Goal: Task Accomplishment & Management: Use online tool/utility

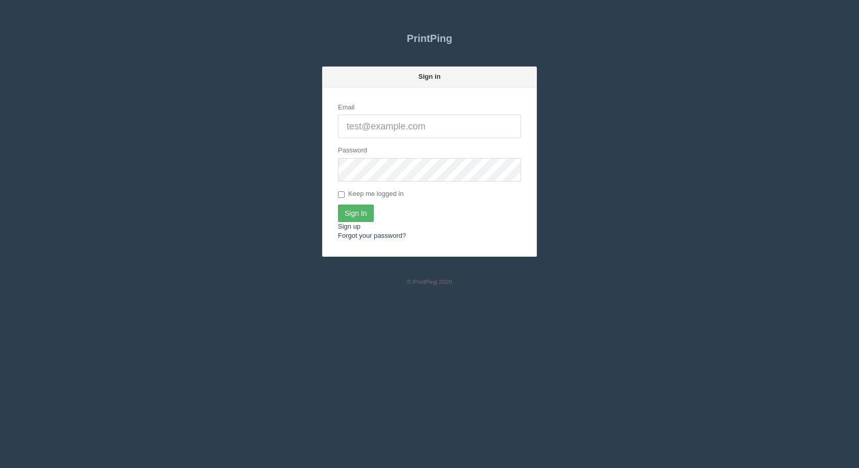
type input "[EMAIL_ADDRESS][DOMAIN_NAME]"
click at [354, 211] on input "Sign In" at bounding box center [356, 213] width 36 height 17
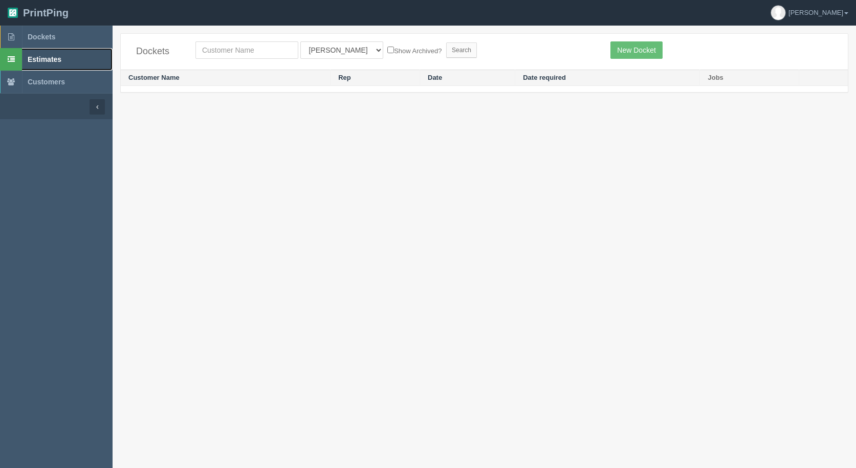
click at [51, 62] on span "Estimates" at bounding box center [45, 59] width 34 height 8
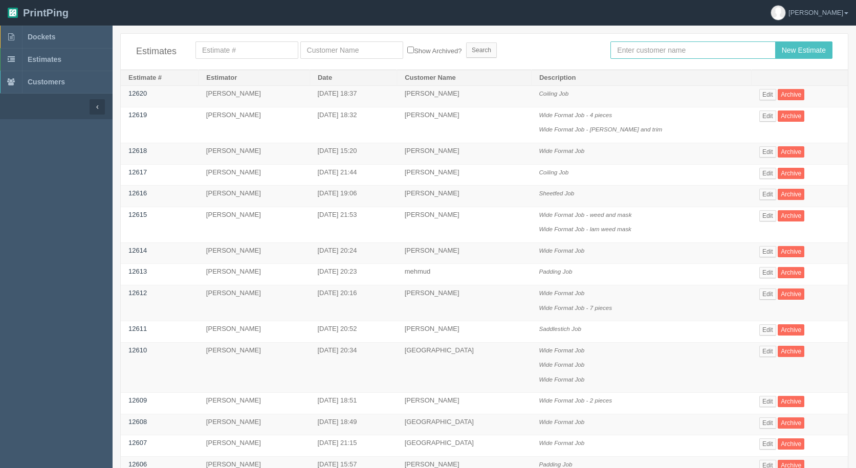
click at [663, 49] on input "text" at bounding box center [692, 49] width 165 height 17
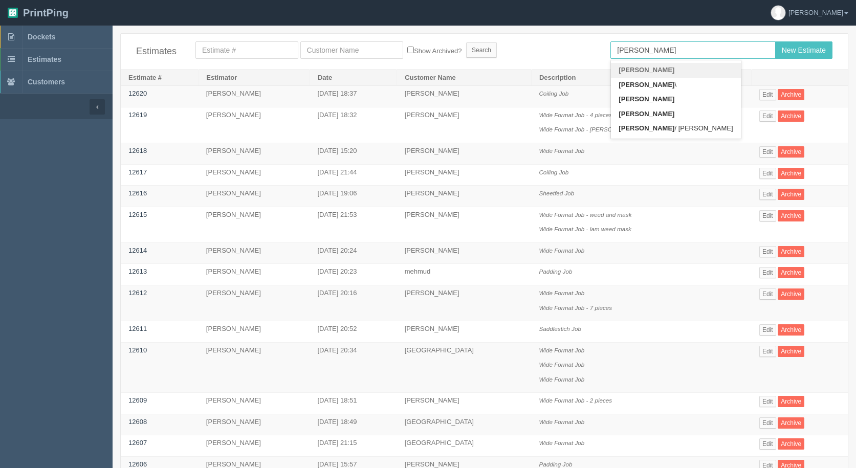
type input "[PERSON_NAME]"
click at [775, 41] on input "New Estimate" at bounding box center [803, 49] width 57 height 17
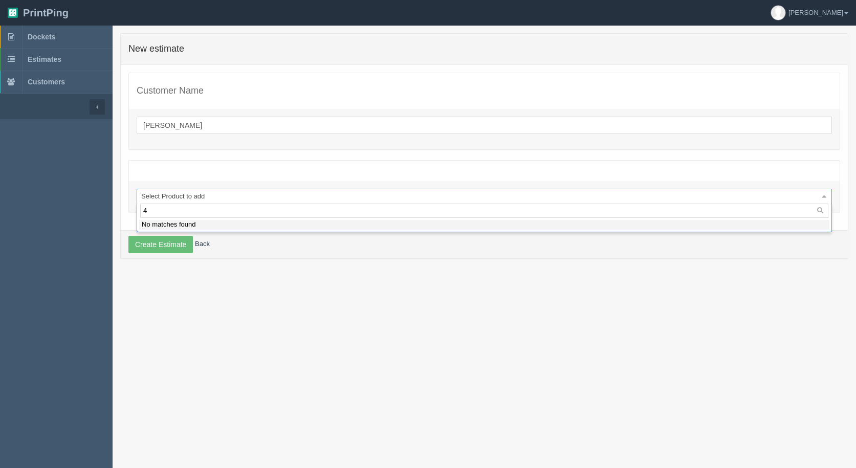
type input "45"
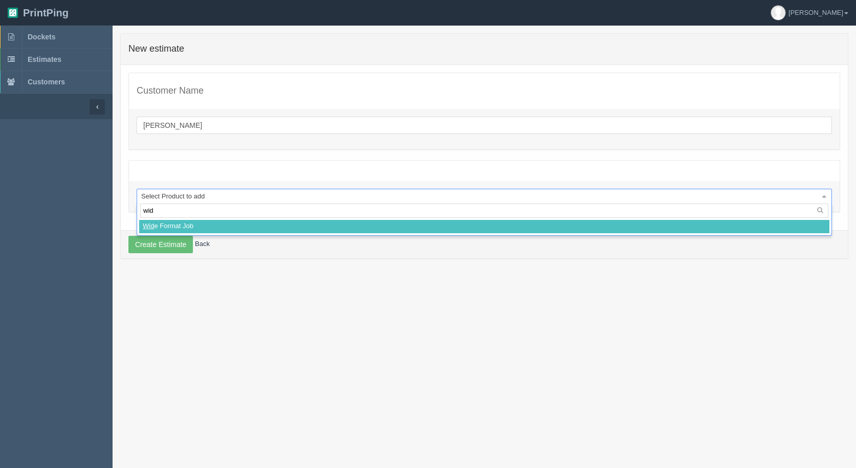
type input "wide"
select select
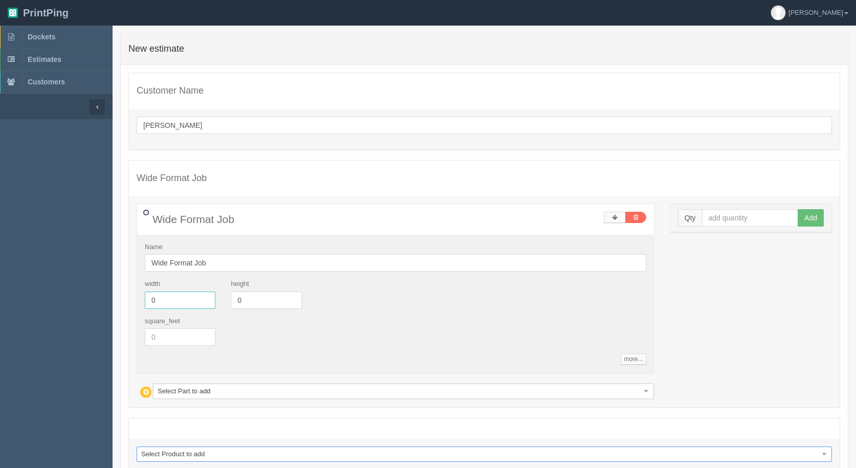
drag, startPoint x: 147, startPoint y: 295, endPoint x: 0, endPoint y: 191, distance: 180.5
click at [28, 249] on section "Dockets Estimates Customers" at bounding box center [428, 280] width 856 height 509
type input "7"
type input "45"
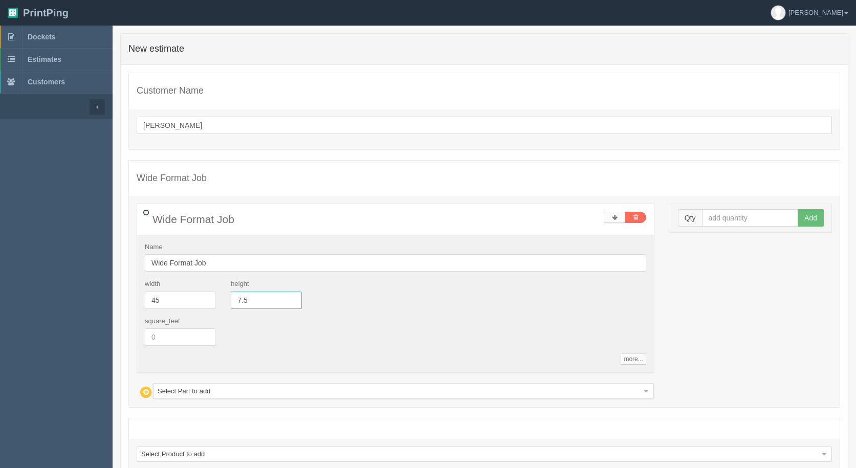
type input "7.5"
drag, startPoint x: 738, startPoint y: 215, endPoint x: 729, endPoint y: 206, distance: 12.7
click at [735, 213] on input "text" at bounding box center [750, 217] width 97 height 17
type input "6"
click at [797, 209] on button "Add" at bounding box center [810, 217] width 26 height 17
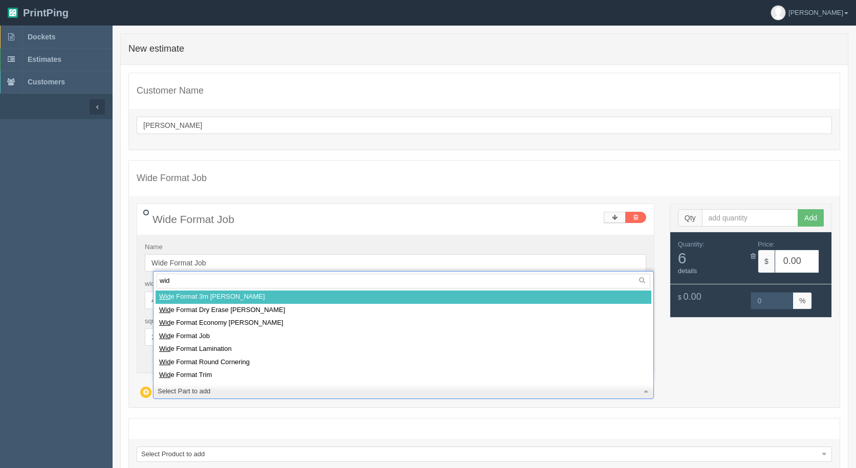
type input "wide"
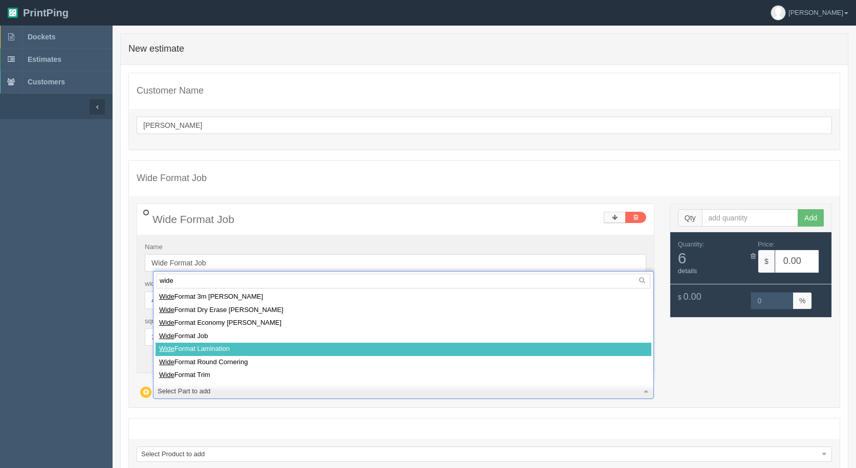
select select
type input "30.97"
type input "15.00"
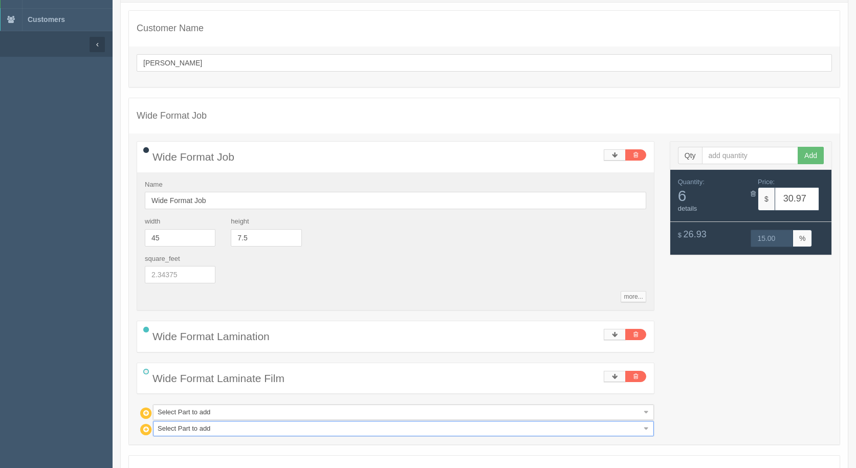
scroll to position [166, 0]
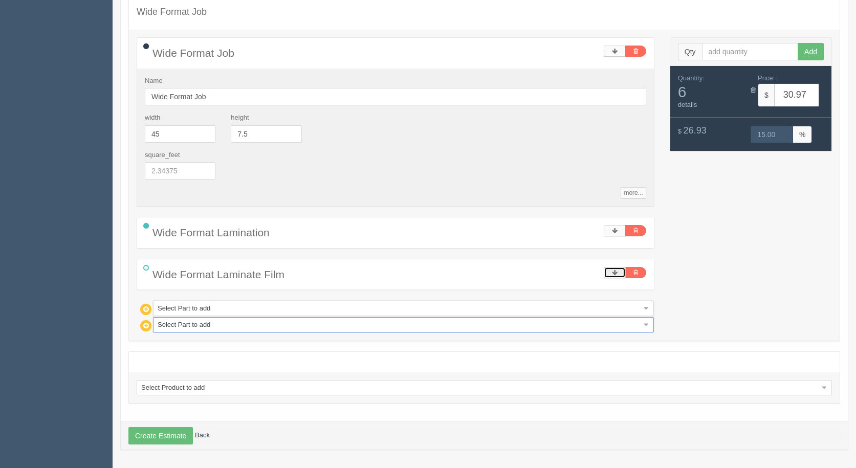
click at [616, 274] on icon at bounding box center [615, 273] width 6 height 6
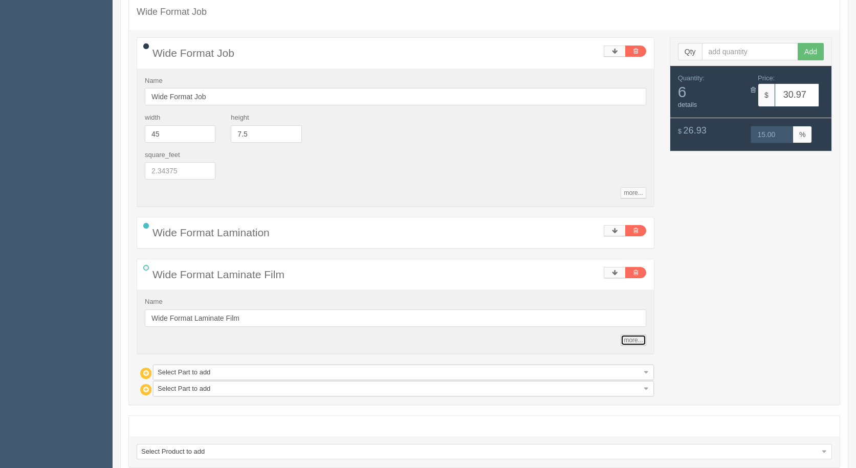
click at [632, 342] on link "more..." at bounding box center [632, 339] width 25 height 11
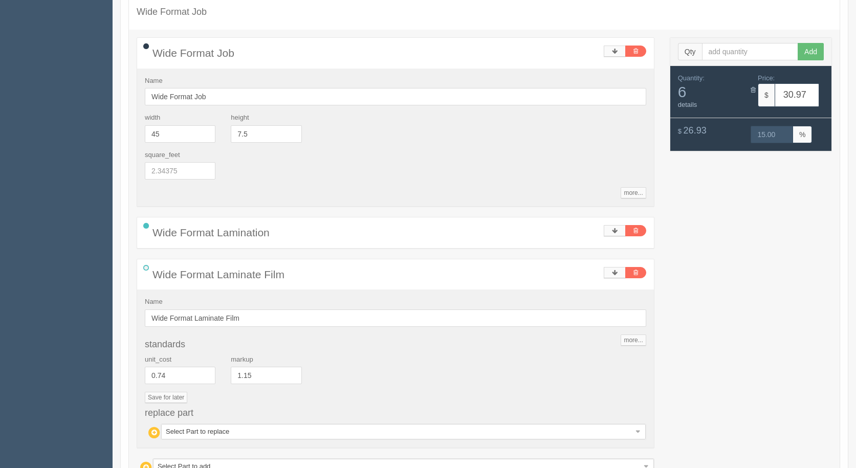
select select
type input "19.00"
type input "15.01"
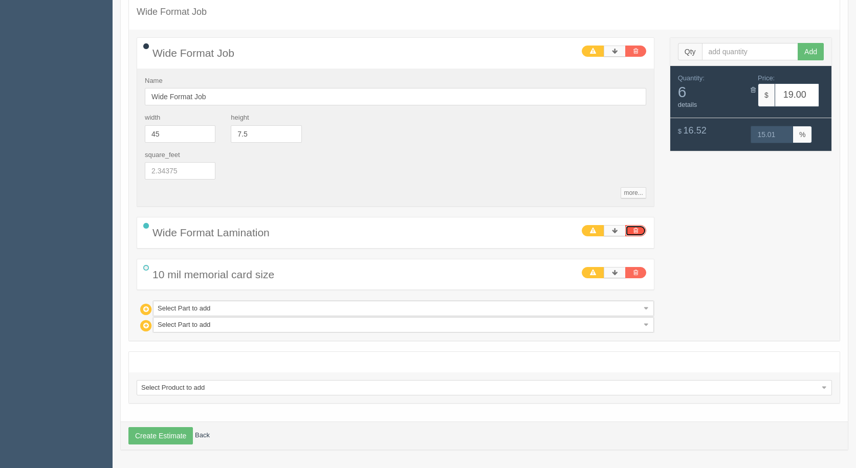
click at [640, 232] on link at bounding box center [635, 230] width 21 height 11
type input "0.00"
type input "0"
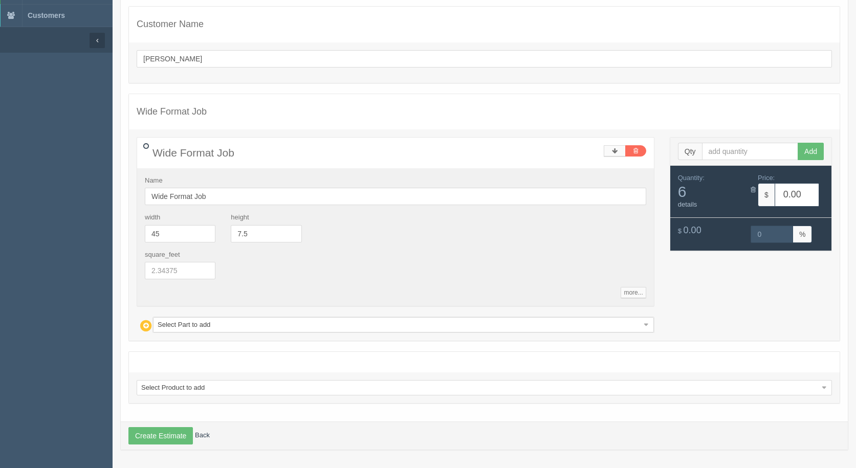
scroll to position [66, 0]
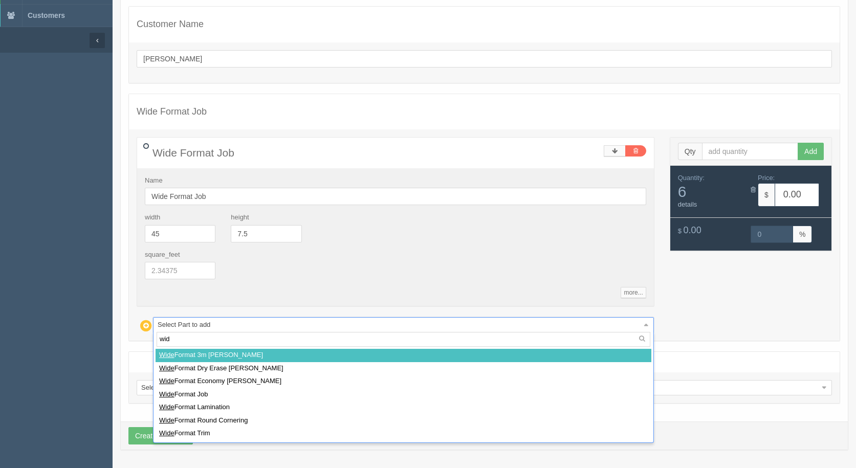
type input "wide"
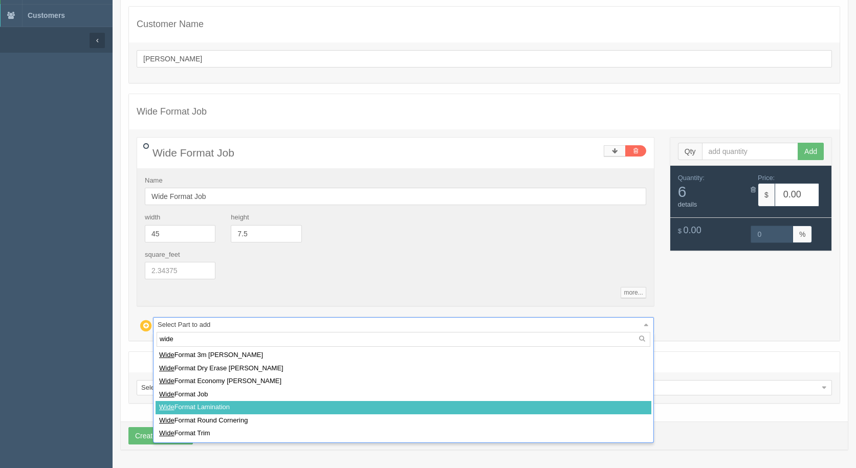
select select
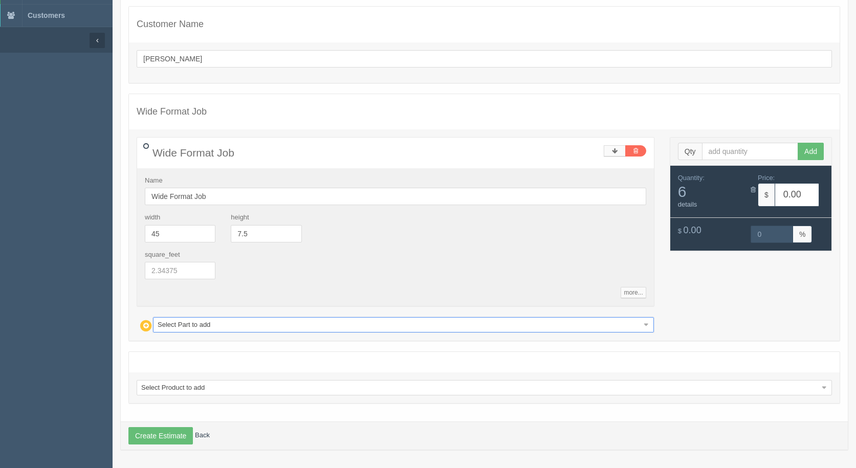
type input "30.97"
type input "15.00"
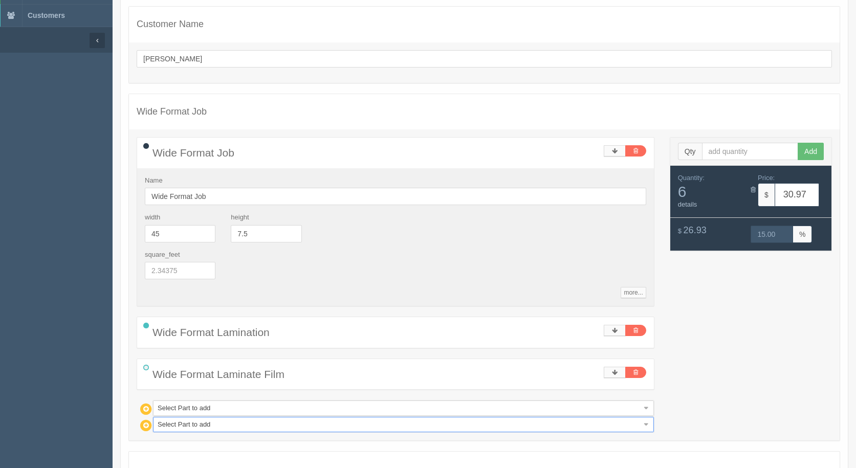
scroll to position [166, 0]
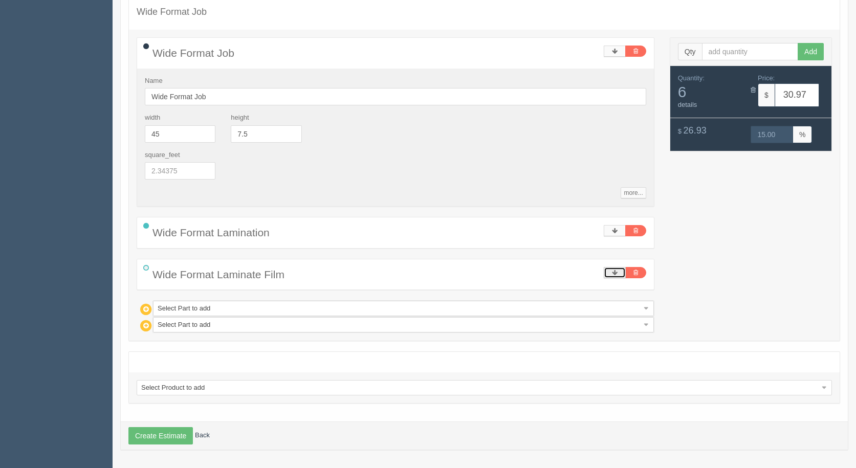
drag, startPoint x: 607, startPoint y: 273, endPoint x: 630, endPoint y: 307, distance: 41.4
click at [607, 273] on link at bounding box center [615, 272] width 22 height 11
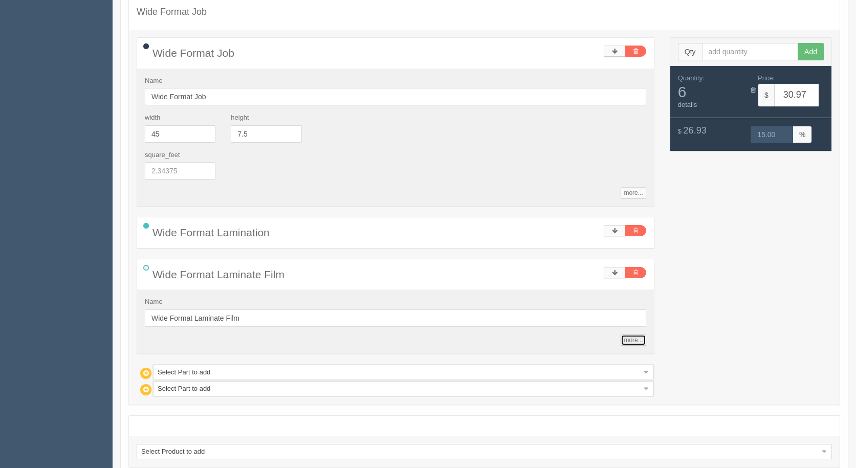
click at [628, 339] on link "more..." at bounding box center [632, 339] width 25 height 11
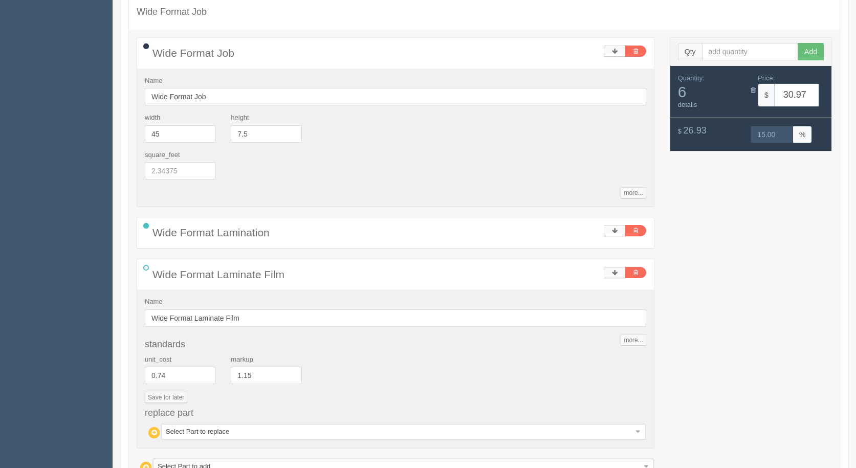
drag, startPoint x: 240, startPoint y: 430, endPoint x: 239, endPoint y: 425, distance: 5.1
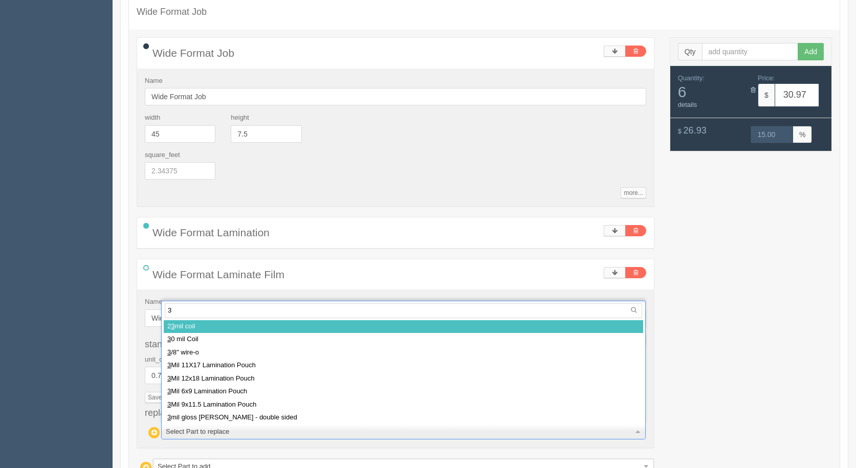
type input "3m"
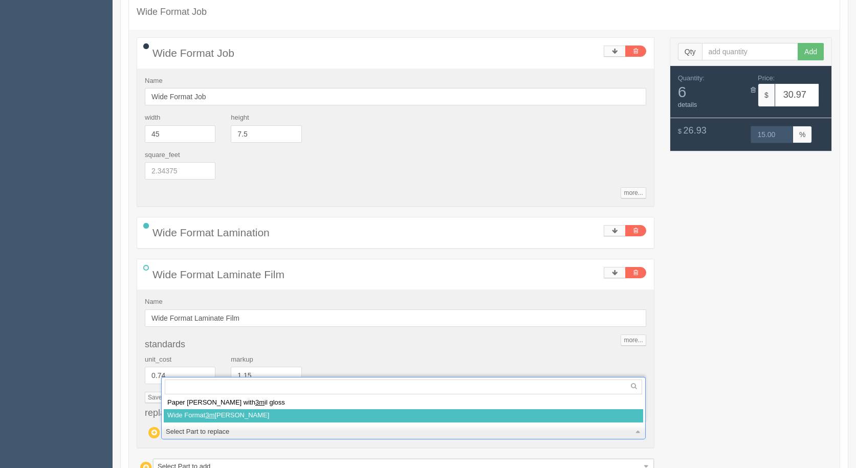
select select
type input "37.43"
type input "14.99"
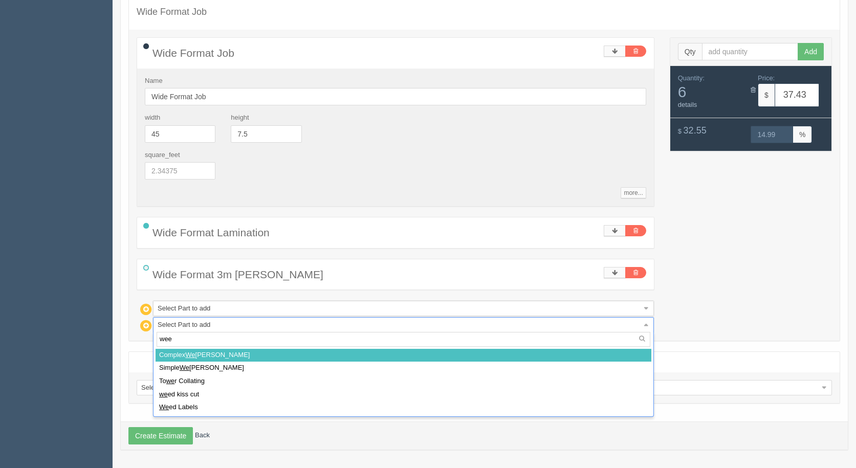
type input "weed"
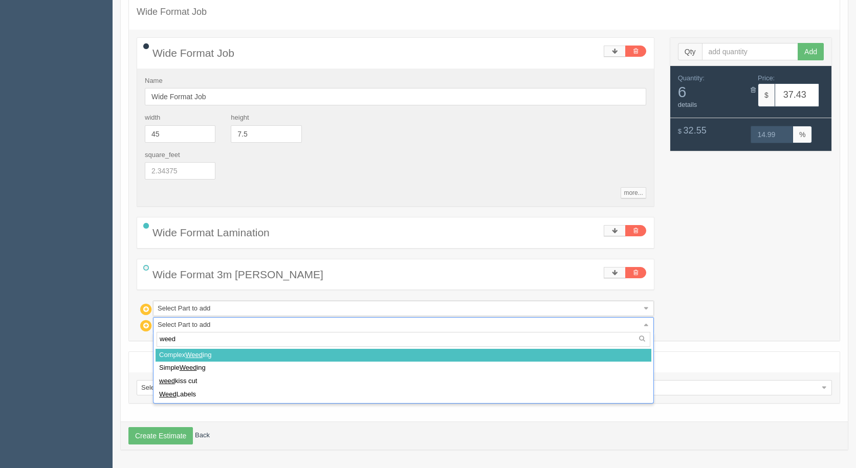
select select
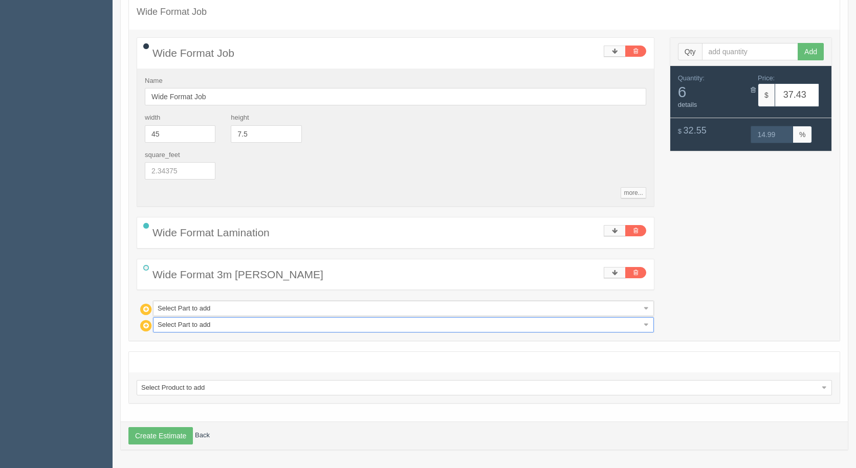
type input "65.47"
type input "15.00"
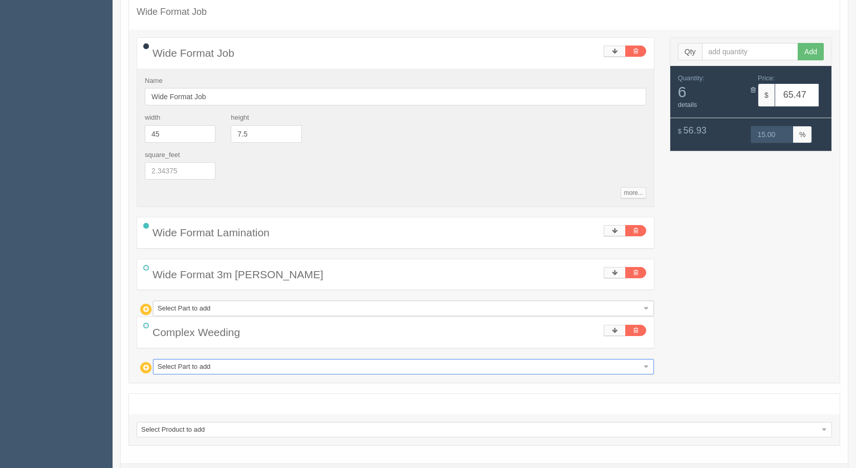
type input "m"
type input "ma"
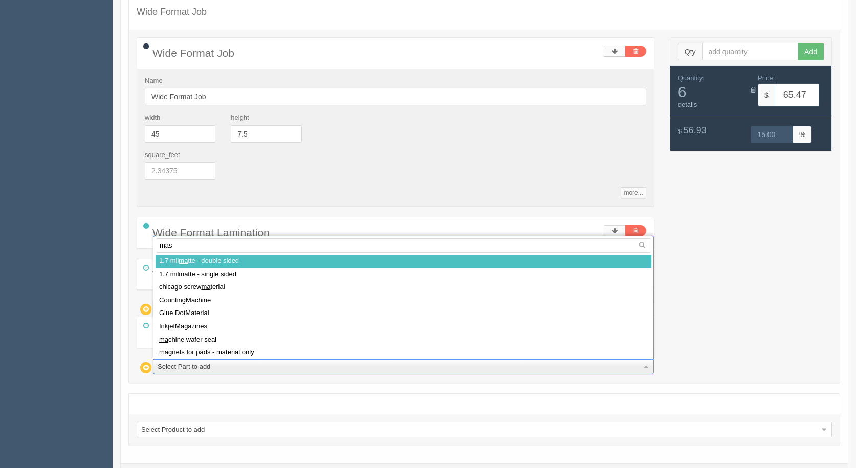
type input "mask"
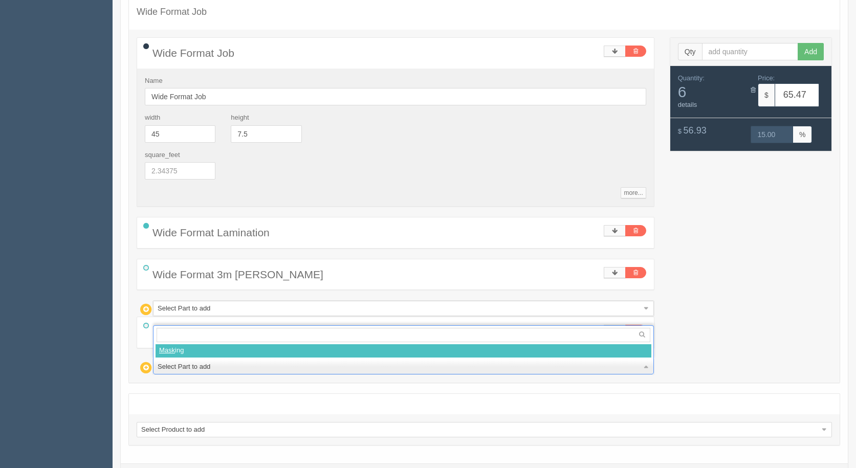
select select
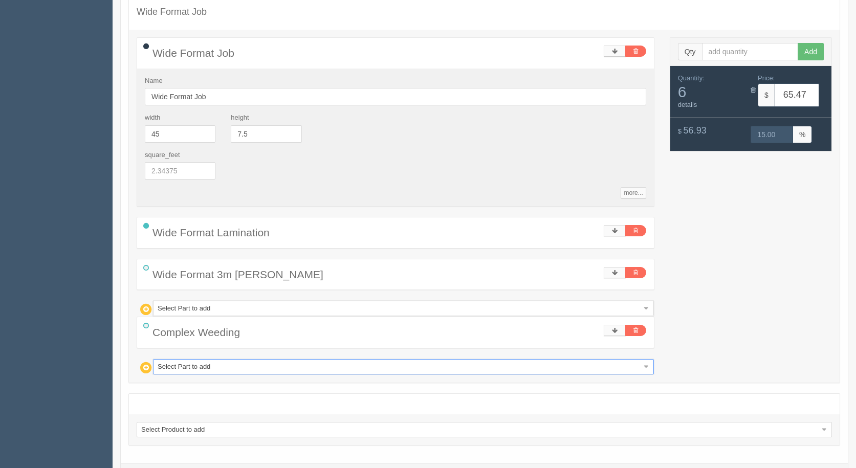
type input "83.64"
type input "15.00"
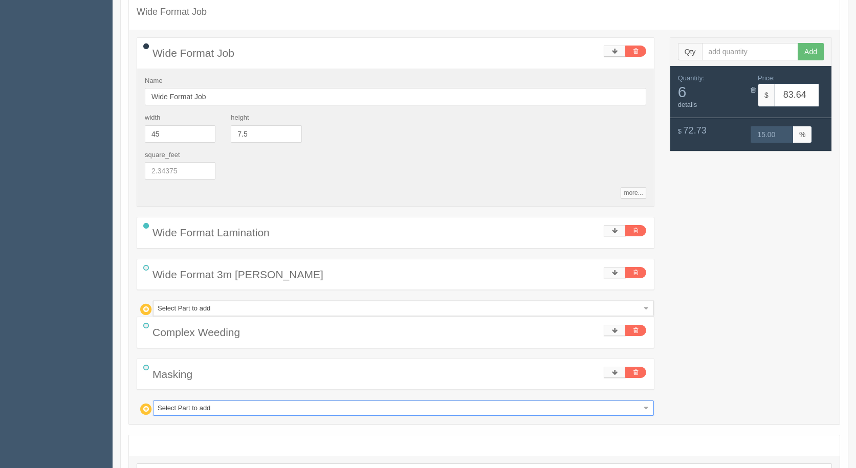
type input "w"
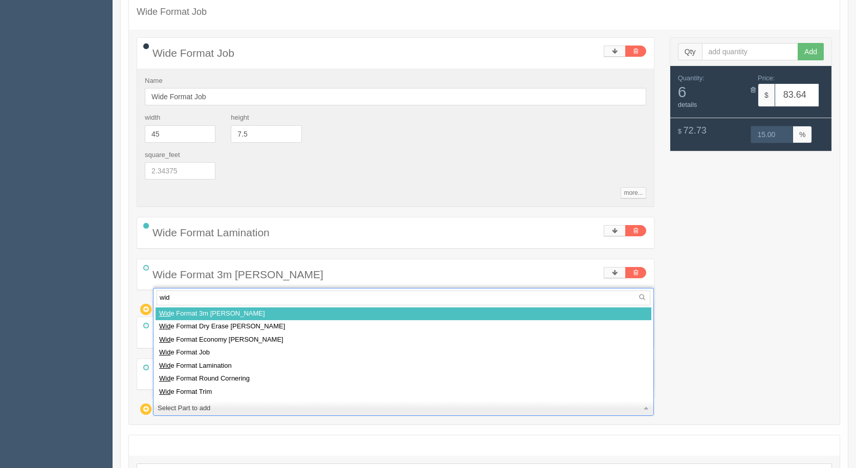
type input "wide"
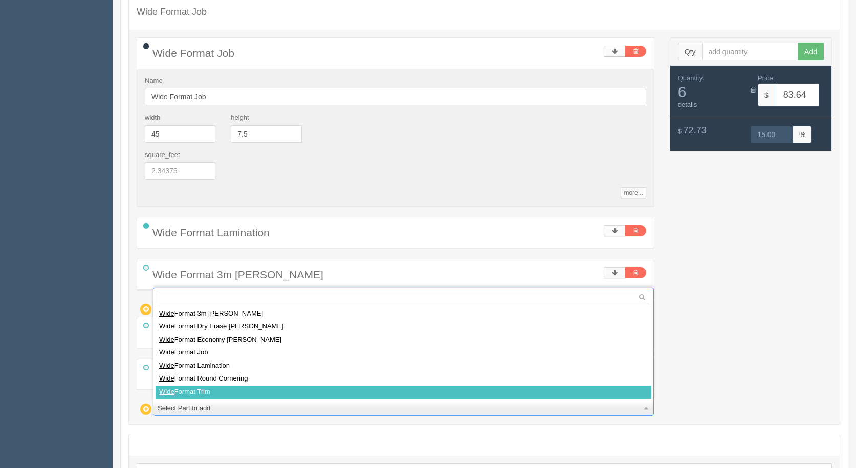
select select
type input "90.65"
type input "15.01"
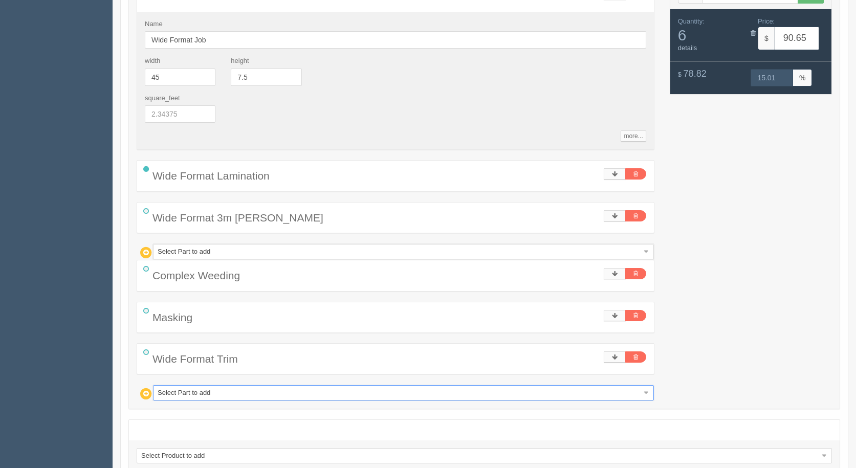
scroll to position [291, 0]
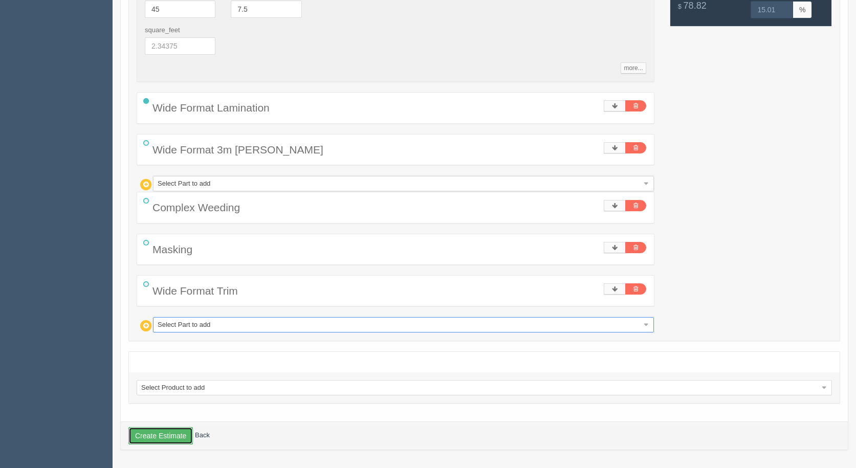
click at [156, 434] on button "Create Estimate" at bounding box center [160, 435] width 64 height 17
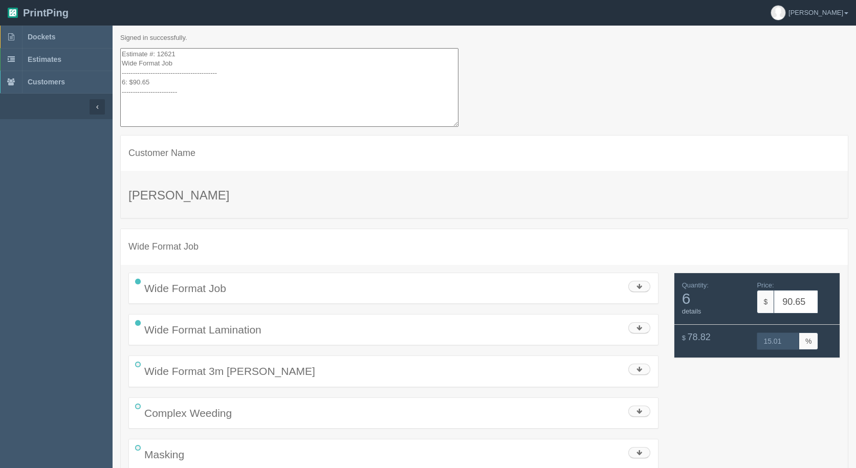
drag, startPoint x: 191, startPoint y: 90, endPoint x: 52, endPoint y: -39, distance: 190.0
click at [52, 0] on html "PrintPing [PERSON_NAME] Administration Edit account ( [EMAIL_ADDRESS][DOMAIN_NA…" at bounding box center [428, 279] width 856 height 558
drag, startPoint x: 196, startPoint y: 109, endPoint x: 72, endPoint y: -8, distance: 170.8
click at [72, 0] on html "PrintPing [PERSON_NAME] Administration Edit account ( [EMAIL_ADDRESS][DOMAIN_NA…" at bounding box center [428, 279] width 856 height 558
